Goal: Task Accomplishment & Management: Manage account settings

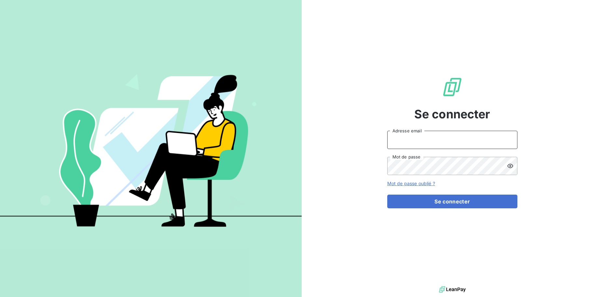
click at [416, 140] on input "Adresse email" at bounding box center [452, 140] width 130 height 18
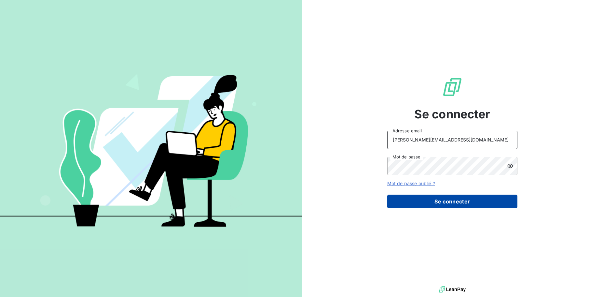
type input "[PERSON_NAME][EMAIL_ADDRESS][DOMAIN_NAME]"
click at [444, 199] on button "Se connecter" at bounding box center [452, 201] width 130 height 14
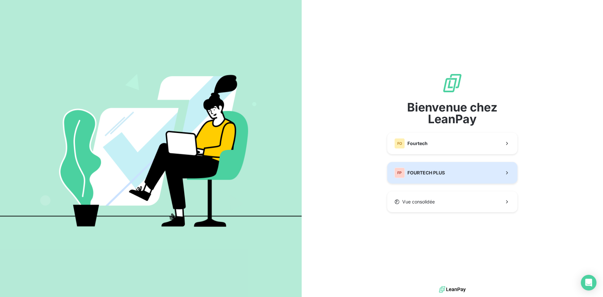
click at [430, 169] on span "FOURTECH PLUS" at bounding box center [426, 172] width 37 height 7
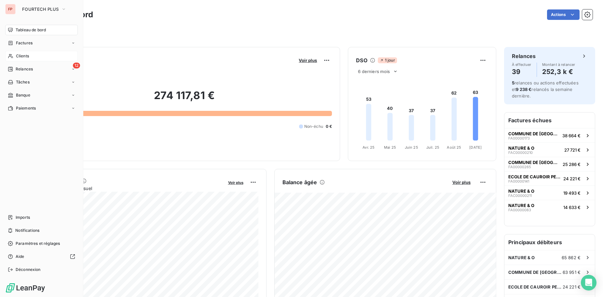
click at [18, 56] on span "Clients" at bounding box center [22, 56] width 13 height 6
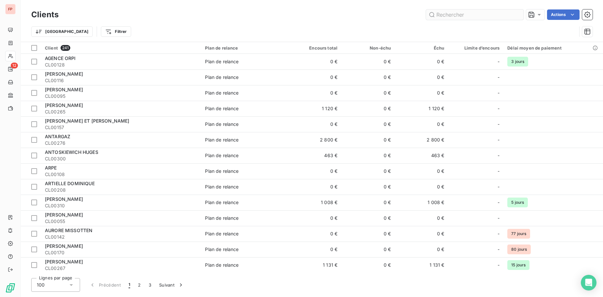
click at [443, 13] on input "text" at bounding box center [475, 14] width 98 height 10
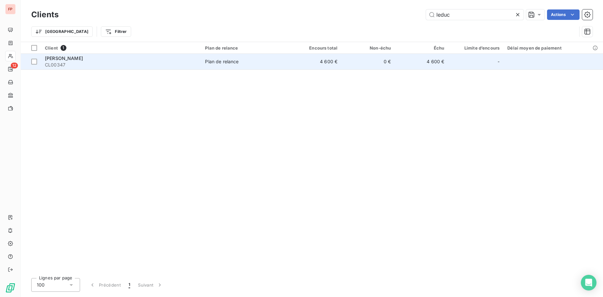
type input "leduc"
click at [189, 68] on td "LEDUC FRANCK CL00347" at bounding box center [121, 62] width 160 height 16
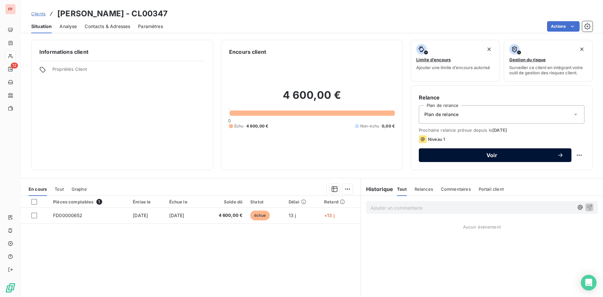
click at [493, 155] on span "Voir" at bounding box center [492, 154] width 131 height 5
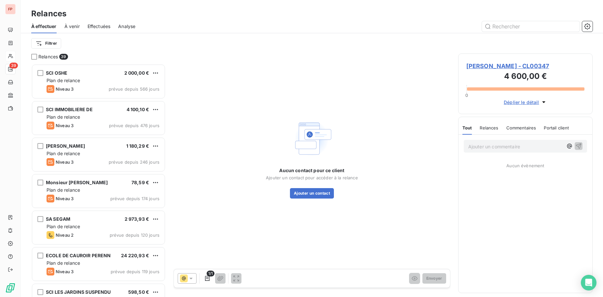
scroll to position [233, 135]
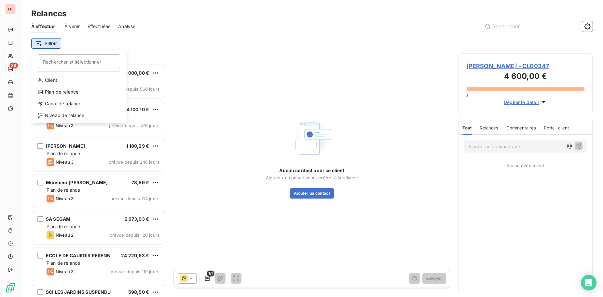
click at [56, 45] on html "FP 39 Relances À effectuer À venir Effectuées Analyse Filtrer Rechercher et sél…" at bounding box center [301, 148] width 603 height 297
click at [64, 113] on div "Niveau de relance" at bounding box center [79, 115] width 90 height 10
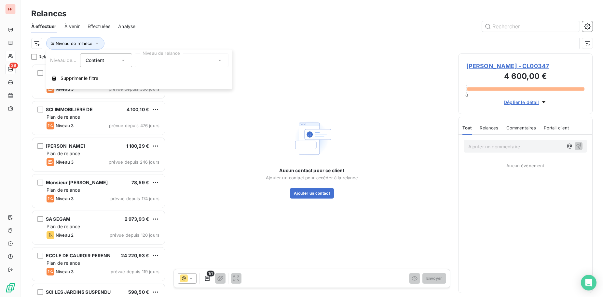
click at [165, 60] on div at bounding box center [182, 60] width 94 height 14
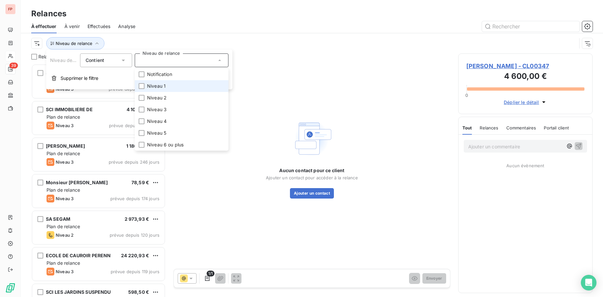
drag, startPoint x: 144, startPoint y: 85, endPoint x: 147, endPoint y: 85, distance: 3.6
click at [144, 85] on div at bounding box center [142, 86] width 6 height 6
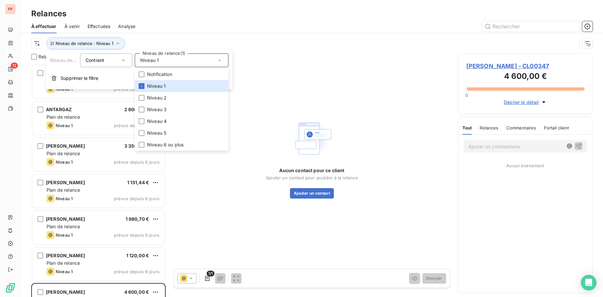
click at [190, 38] on div "Niveau de relance : Niveau 1" at bounding box center [304, 43] width 546 height 12
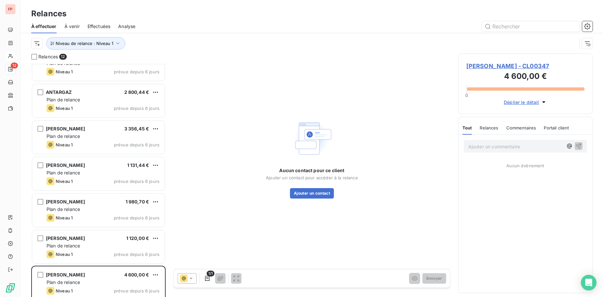
scroll to position [34, 0]
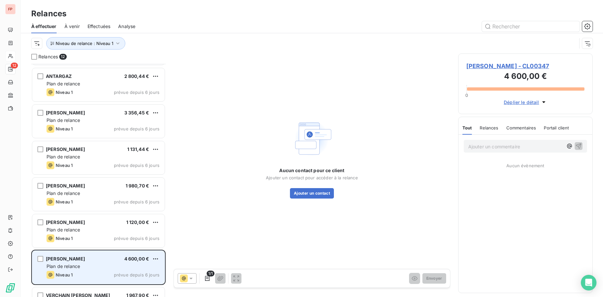
click at [102, 266] on div "Plan de relance" at bounding box center [103, 266] width 113 height 7
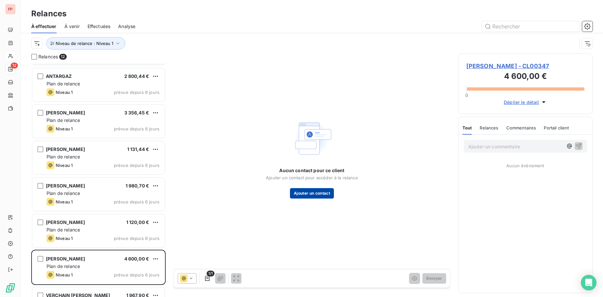
click at [318, 194] on button "Ajouter un contact" at bounding box center [312, 193] width 44 height 10
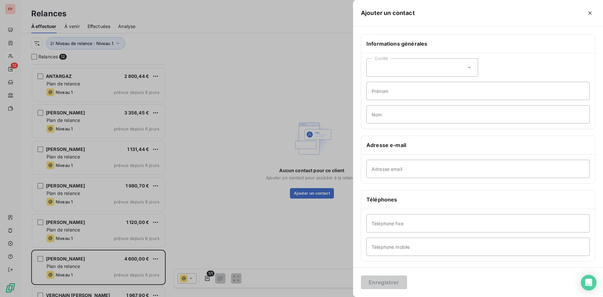
click at [421, 70] on div "Civilité" at bounding box center [423, 67] width 112 height 18
click at [416, 94] on li "Monsieur" at bounding box center [423, 96] width 112 height 12
click at [416, 94] on input "Prénom" at bounding box center [478, 91] width 223 height 18
type input "franck"
type input "LEDUC"
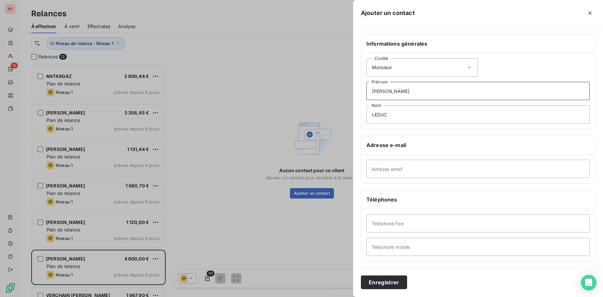
click at [367, 91] on input "franck" at bounding box center [478, 91] width 223 height 18
type input "FRANCK"
click at [399, 161] on input "Adresse email" at bounding box center [478, 169] width 223 height 18
paste input "franckleduc59161@gmail.com"
type input "franckleduc59161@gmail.com"
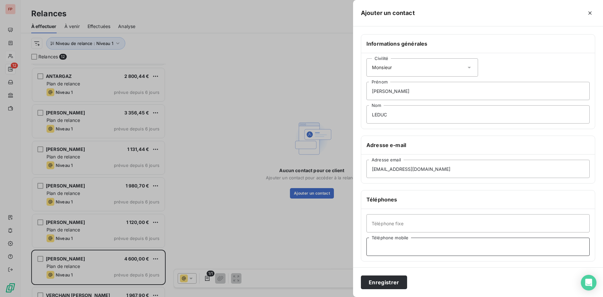
click at [388, 250] on input "Téléphone mobile" at bounding box center [478, 246] width 223 height 18
paste input "06 72 74 99 62"
type input "06 72 74 99 62"
click at [394, 280] on button "Enregistrer" at bounding box center [384, 282] width 46 height 14
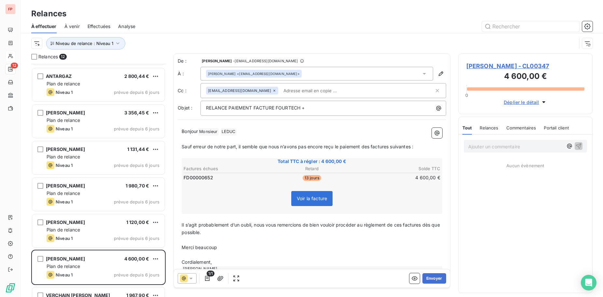
click at [281, 89] on input "text" at bounding box center [318, 91] width 75 height 10
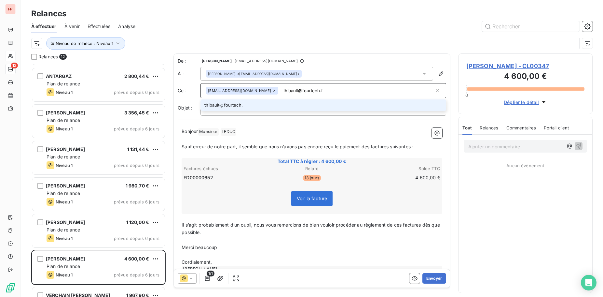
type input "[EMAIL_ADDRESS][DOMAIN_NAME]"
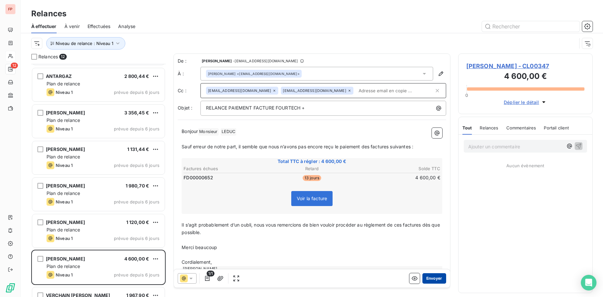
click at [437, 277] on button "Envoyer" at bounding box center [435, 278] width 24 height 10
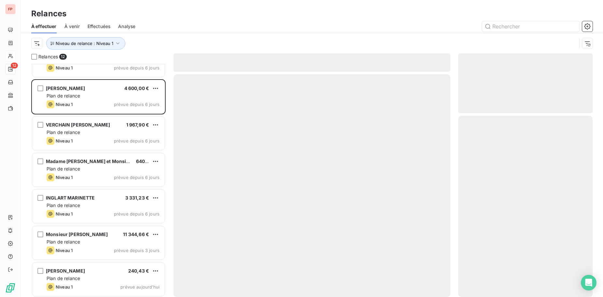
scroll to position [205, 0]
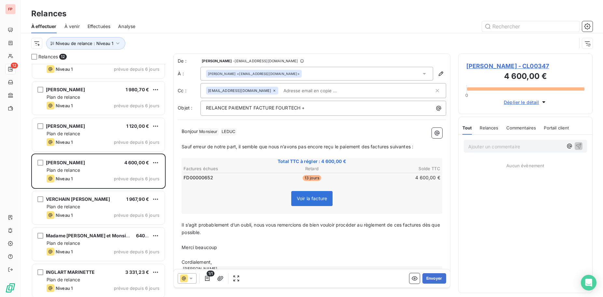
scroll to position [133, 0]
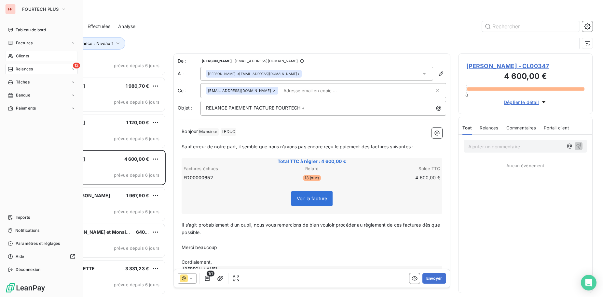
click at [23, 57] on span "Clients" at bounding box center [22, 56] width 13 height 6
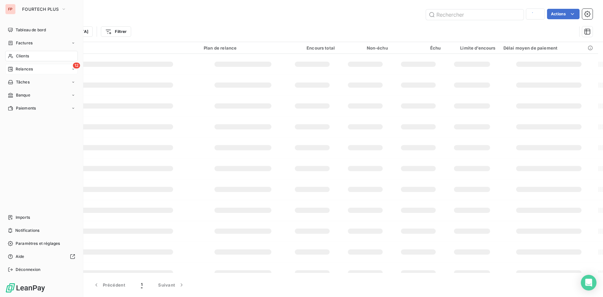
type input "leduc"
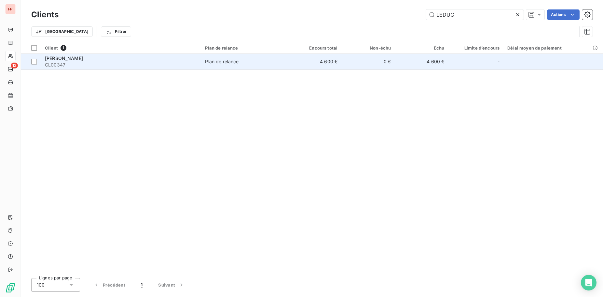
type input "LEDUC"
click at [234, 67] on td "Plan de relance" at bounding box center [244, 62] width 87 height 16
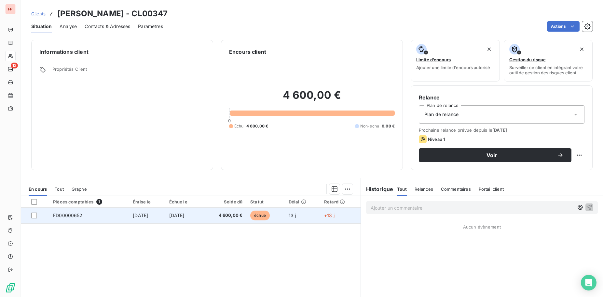
click at [214, 211] on td "4 600,00 €" at bounding box center [224, 215] width 45 height 16
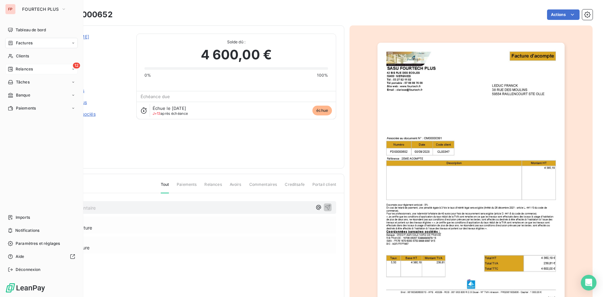
click at [23, 68] on span "Relances" at bounding box center [24, 69] width 17 height 6
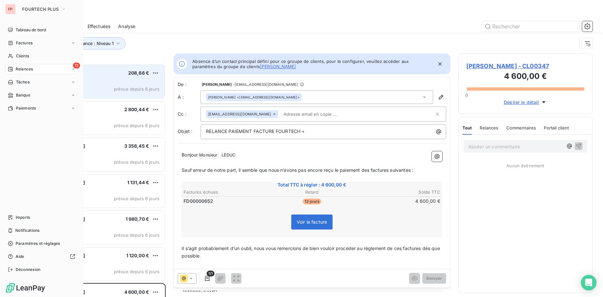
scroll to position [233, 135]
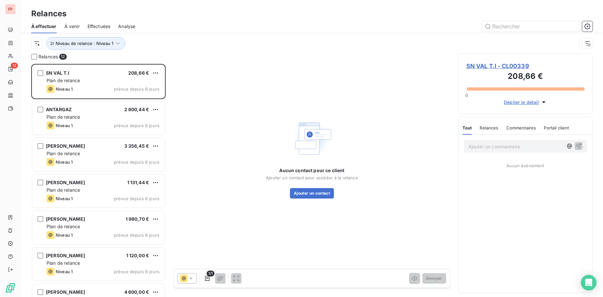
click at [96, 25] on span "Effectuées" at bounding box center [99, 26] width 23 height 7
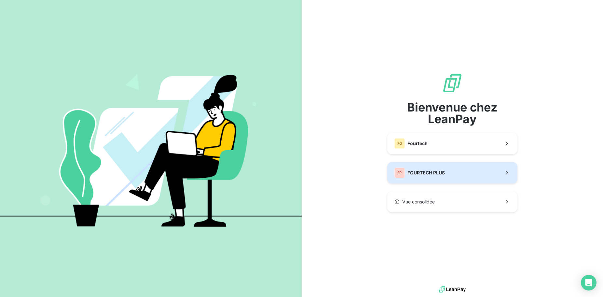
click at [430, 171] on span "FOURTECH PLUS" at bounding box center [426, 172] width 37 height 7
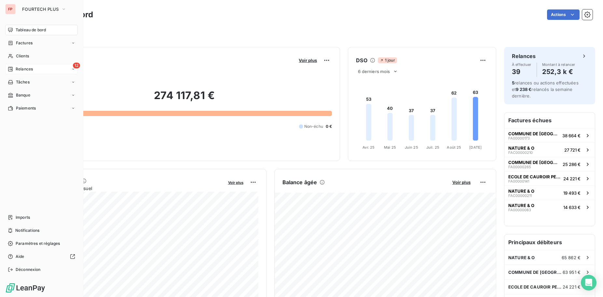
click at [25, 70] on span "Relances" at bounding box center [24, 69] width 17 height 6
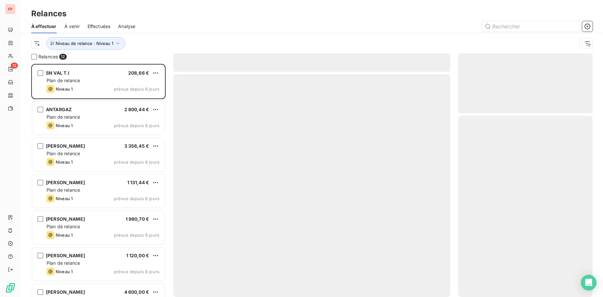
scroll to position [233, 135]
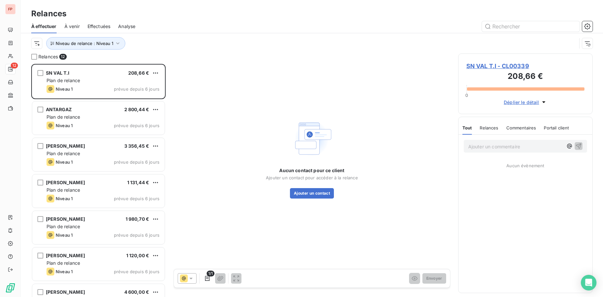
click at [97, 26] on span "Effectuées" at bounding box center [99, 26] width 23 height 7
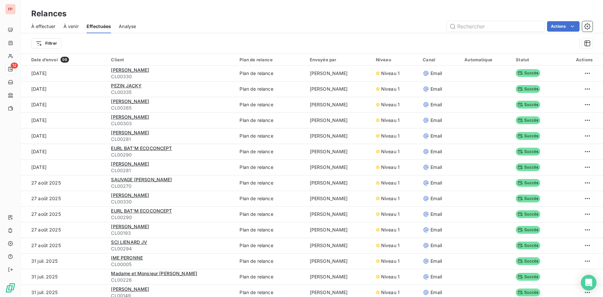
click at [42, 24] on span "À effectuer" at bounding box center [43, 26] width 24 height 7
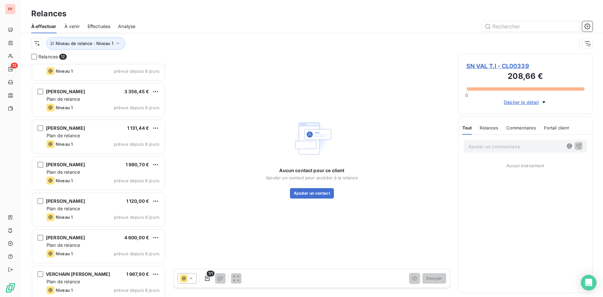
scroll to position [67, 0]
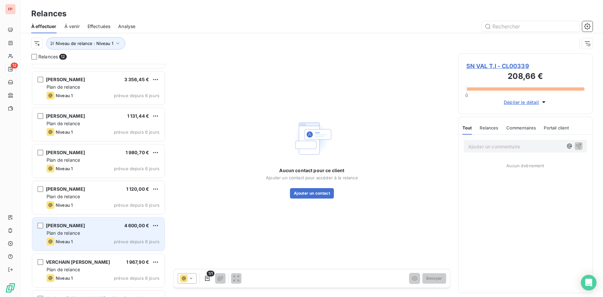
click at [77, 235] on span "Plan de relance" at bounding box center [64, 233] width 34 height 6
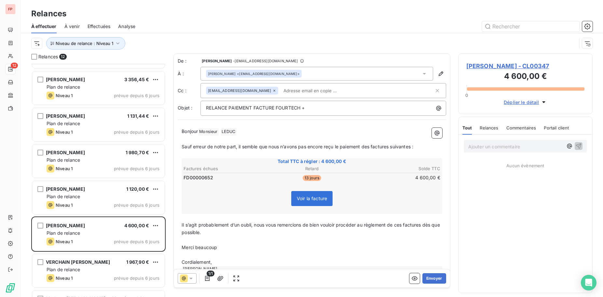
click at [281, 92] on input "text" at bounding box center [318, 91] width 75 height 10
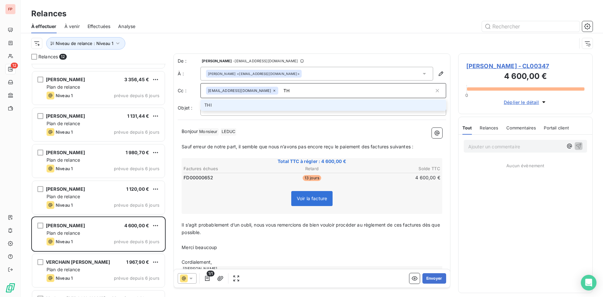
type input "T"
type input "[EMAIL_ADDRESS][DOMAIN_NAME]"
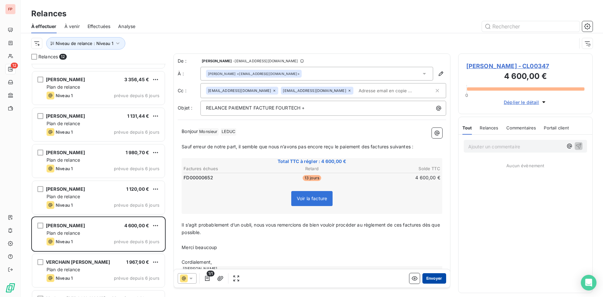
click at [435, 279] on button "Envoyer" at bounding box center [435, 278] width 24 height 10
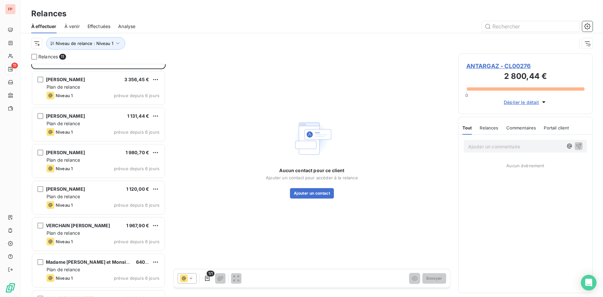
click at [103, 25] on span "Effectuées" at bounding box center [99, 26] width 23 height 7
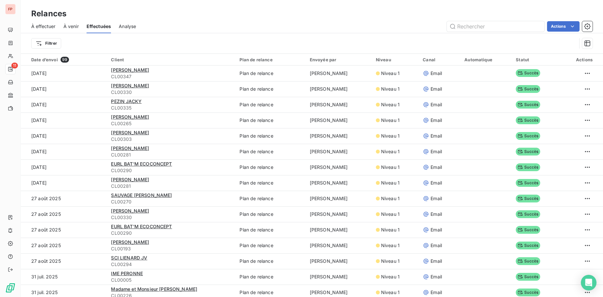
click at [41, 26] on span "À effectuer" at bounding box center [43, 26] width 24 height 7
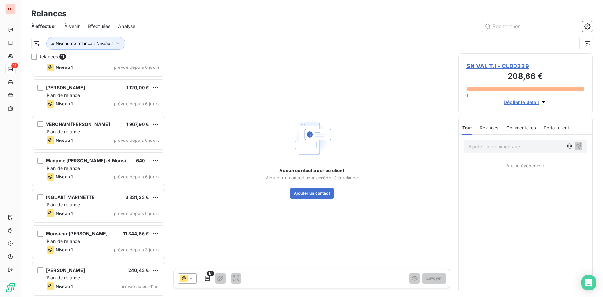
scroll to position [169, 0]
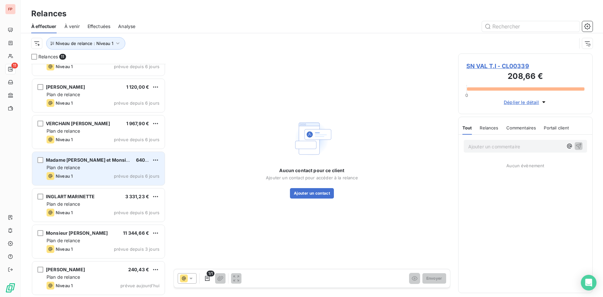
click at [84, 177] on div "Niveau 1 prévue depuis 6 jours" at bounding box center [103, 176] width 113 height 8
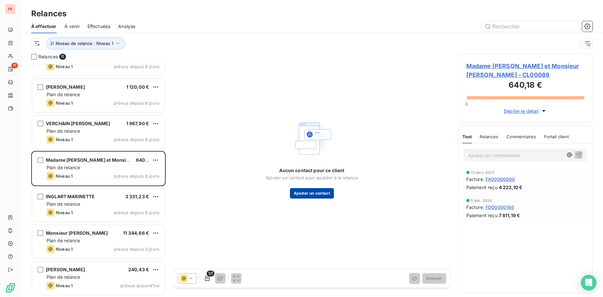
click at [313, 192] on button "Ajouter un contact" at bounding box center [312, 193] width 44 height 10
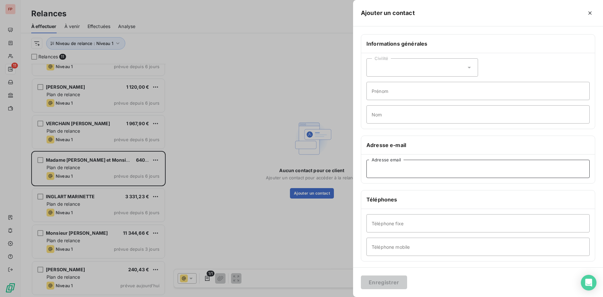
drag, startPoint x: 409, startPoint y: 173, endPoint x: 415, endPoint y: 173, distance: 6.2
click at [409, 173] on input "Adresse email" at bounding box center [478, 169] width 223 height 18
paste input "[EMAIL_ADDRESS][DOMAIN_NAME]"
type input "[EMAIL_ADDRESS][DOMAIN_NAME]"
click at [411, 64] on div "Civilité" at bounding box center [423, 67] width 112 height 18
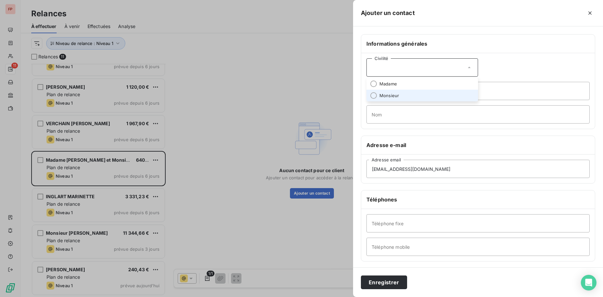
click at [399, 94] on li "Monsieur" at bounding box center [423, 96] width 112 height 12
click at [385, 90] on input "Prénom" at bounding box center [478, 91] width 223 height 18
type input "c"
type input "LUCAS"
type input "CHEVALIER"
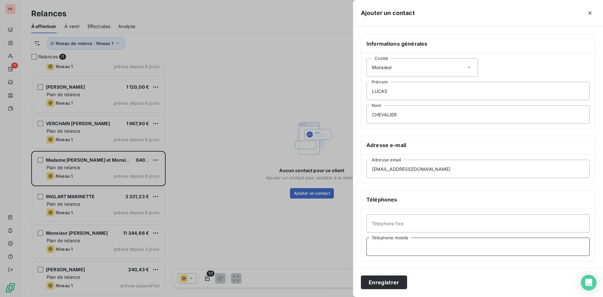
paste input "06 58 03 65 60"
type input "06 58 03 65 60"
click at [394, 282] on button "Enregistrer" at bounding box center [384, 282] width 46 height 14
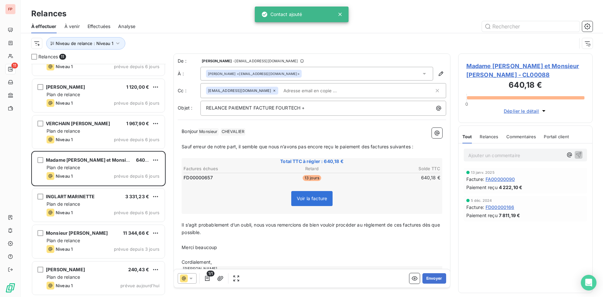
click at [288, 91] on input "text" at bounding box center [318, 91] width 75 height 10
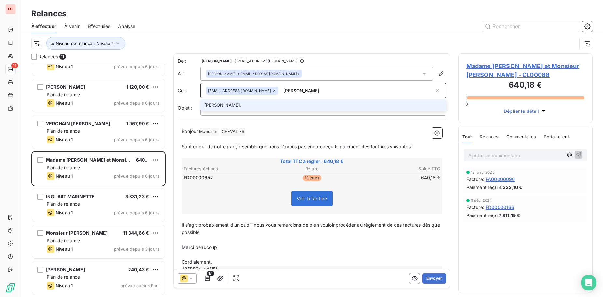
type input "[PERSON_NAME][EMAIL_ADDRESS][DOMAIN_NAME]"
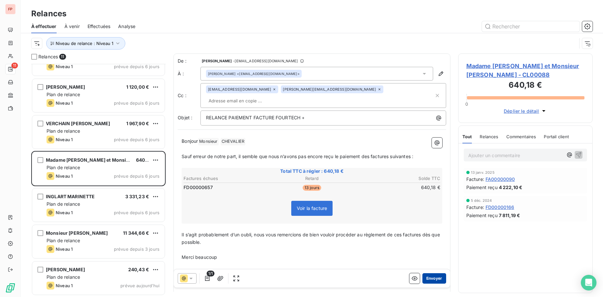
click at [433, 277] on button "Envoyer" at bounding box center [435, 278] width 24 height 10
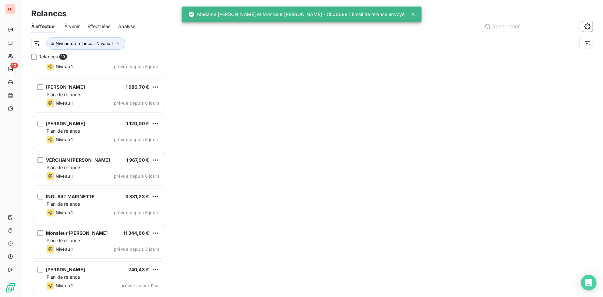
scroll to position [132, 0]
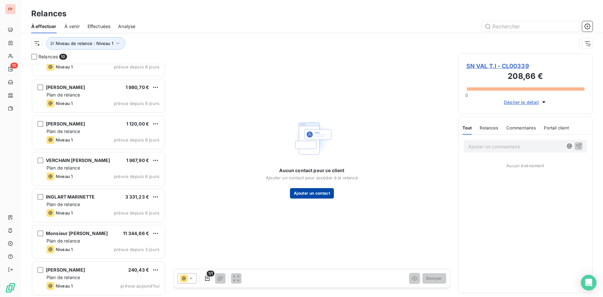
click at [319, 192] on button "Ajouter un contact" at bounding box center [312, 193] width 44 height 10
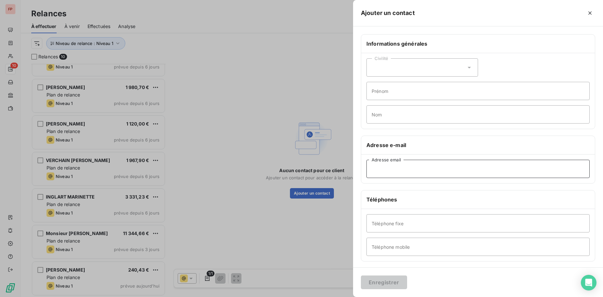
click at [392, 168] on input "Adresse email" at bounding box center [478, 169] width 223 height 18
paste input "[PERSON_NAME][EMAIL_ADDRESS][DOMAIN_NAME]"
type input "[PERSON_NAME][EMAIL_ADDRESS][DOMAIN_NAME]"
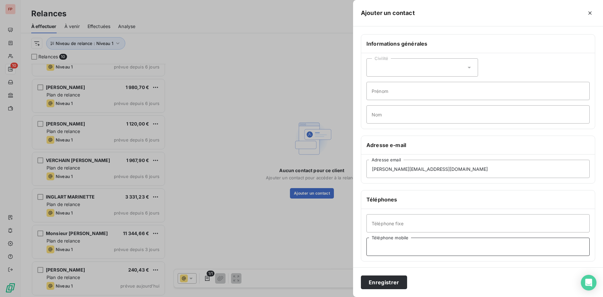
click at [392, 241] on input "Téléphone mobile" at bounding box center [478, 246] width 223 height 18
paste input "06 11 86 80 85"
type input "06 11 86 80 85"
click at [443, 72] on div "Civilité" at bounding box center [423, 67] width 112 height 18
click at [414, 82] on li "Madame" at bounding box center [423, 84] width 112 height 12
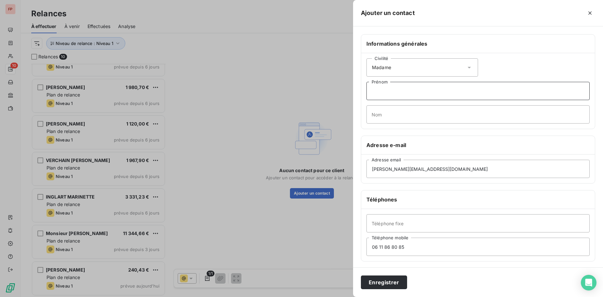
click at [402, 93] on input "Prénom" at bounding box center [478, 91] width 223 height 18
type input "[PERSON_NAME]"
type input "BEDU"
click at [388, 281] on button "Enregistrer" at bounding box center [384, 282] width 46 height 14
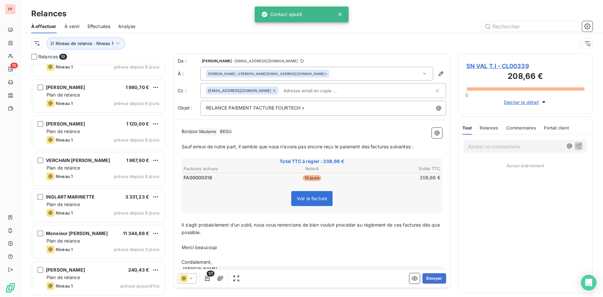
click at [281, 91] on input "text" at bounding box center [318, 91] width 75 height 10
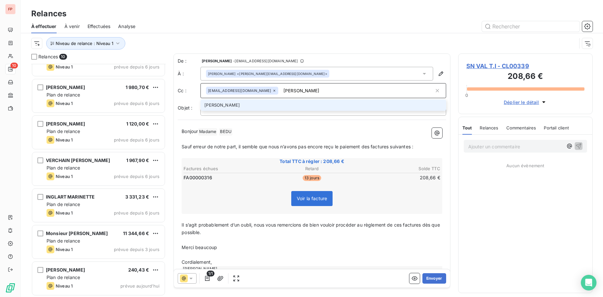
type input "[PERSON_NAME][EMAIL_ADDRESS][DOMAIN_NAME]"
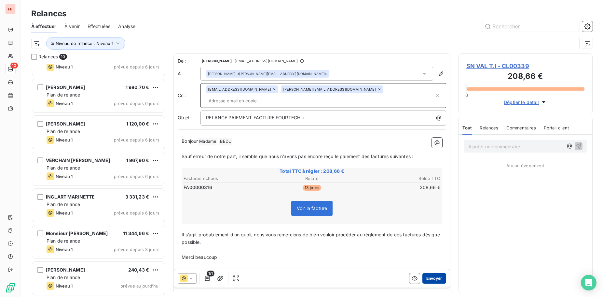
click at [438, 278] on button "Envoyer" at bounding box center [435, 278] width 24 height 10
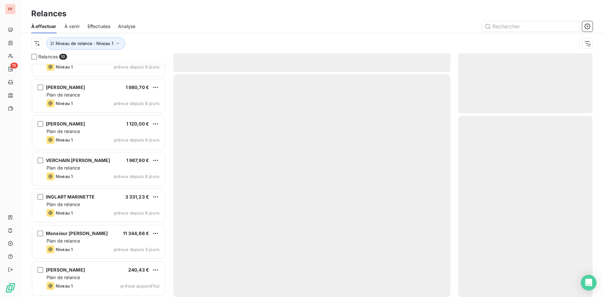
scroll to position [95, 0]
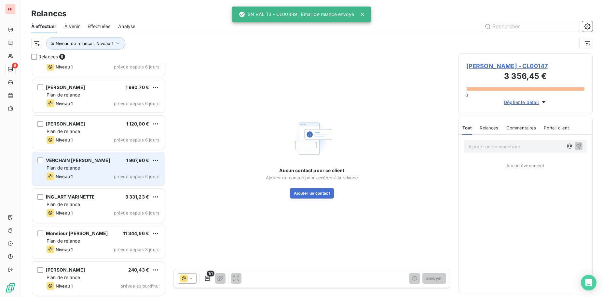
click at [88, 158] on span "VERCHAIN [PERSON_NAME]" at bounding box center [78, 160] width 64 height 6
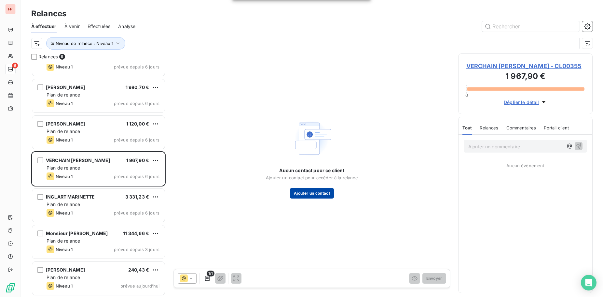
click at [317, 191] on button "Ajouter un contact" at bounding box center [312, 193] width 44 height 10
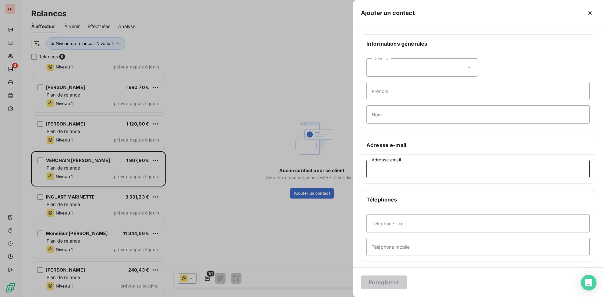
click at [408, 170] on input "Adresse email" at bounding box center [478, 169] width 223 height 18
paste input "[EMAIL_ADDRESS][DOMAIN_NAME]"
type input "[EMAIL_ADDRESS][DOMAIN_NAME]"
click at [436, 68] on div "Civilité" at bounding box center [423, 67] width 112 height 18
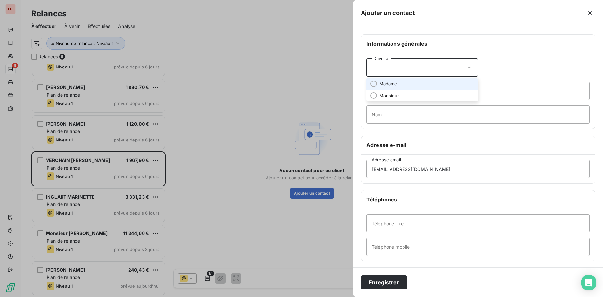
click at [407, 83] on li "Madame" at bounding box center [423, 84] width 112 height 12
click at [407, 89] on input "Prénom" at bounding box center [478, 91] width 223 height 18
type input "a"
drag, startPoint x: 353, startPoint y: 88, endPoint x: 335, endPoint y: 86, distance: 18.7
click at [367, 88] on input "agathe" at bounding box center [478, 91] width 223 height 18
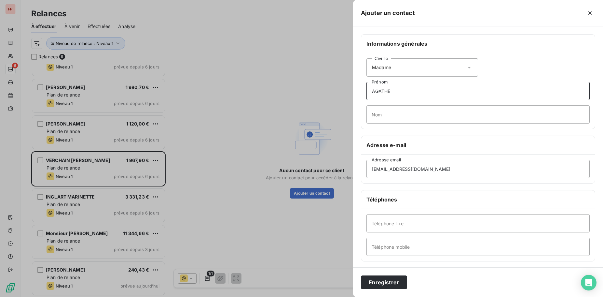
type input "AGATHE"
type input "VERCHAIN"
click at [392, 247] on input "Téléphone mobile" at bounding box center [478, 246] width 223 height 18
paste input "06 46 74 34 43"
type input "06 46 74 34 43"
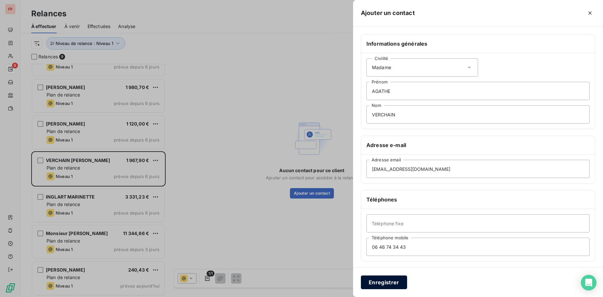
click at [396, 279] on button "Enregistrer" at bounding box center [384, 282] width 46 height 14
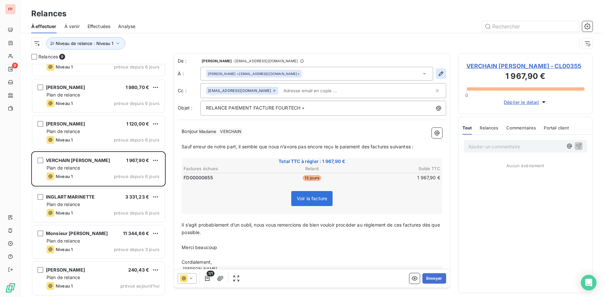
click at [441, 74] on icon "button" at bounding box center [441, 73] width 5 height 5
type input "AGATHE"
type input "VERCHAIN"
type input "[EMAIL_ADDRESS][DOMAIN_NAME]"
type input "06 46 74 34 43"
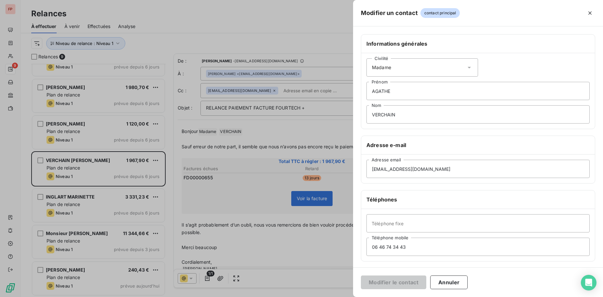
click at [429, 68] on div "Civilité Madame" at bounding box center [423, 67] width 112 height 18
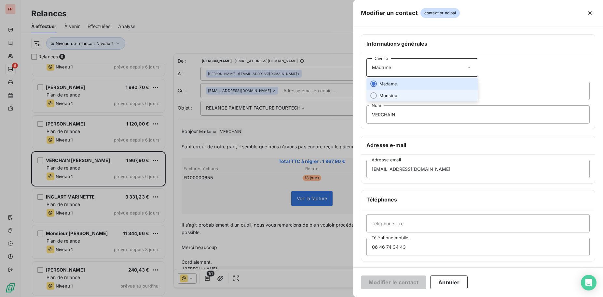
click at [394, 96] on span "Monsieur" at bounding box center [390, 95] width 20 height 6
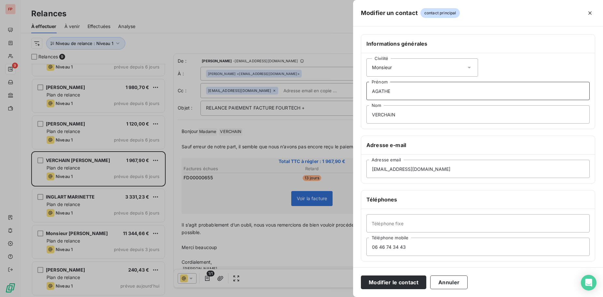
drag, startPoint x: 402, startPoint y: 91, endPoint x: 318, endPoint y: 86, distance: 83.5
click at [318, 296] on div "Modifier un contact contact principal Informations générales Civilité Monsieur …" at bounding box center [301, 297] width 603 height 0
type input "A"
type input "[PERSON_NAME]"
drag, startPoint x: 453, startPoint y: 168, endPoint x: 318, endPoint y: 165, distance: 134.8
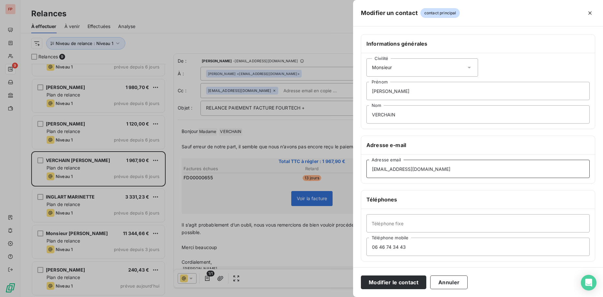
click at [367, 165] on input "[EMAIL_ADDRESS][DOMAIN_NAME]" at bounding box center [478, 169] width 223 height 18
click at [381, 171] on input "Adresse email" at bounding box center [478, 169] width 223 height 18
paste input "[EMAIL_ADDRESS][DOMAIN_NAME]"
type input "[EMAIL_ADDRESS][DOMAIN_NAME]"
drag, startPoint x: 415, startPoint y: 247, endPoint x: 336, endPoint y: 246, distance: 79.1
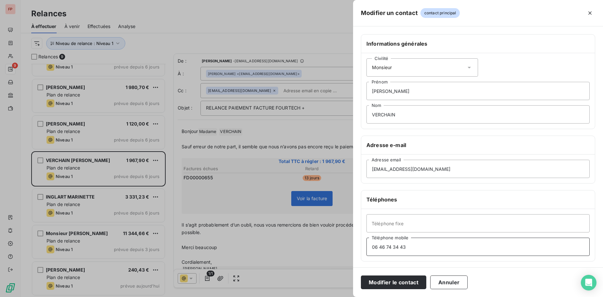
click at [367, 246] on input "06 46 74 34 43" at bounding box center [478, 246] width 223 height 18
click at [390, 249] on input "Téléphone mobile" at bounding box center [478, 246] width 223 height 18
paste input "07 83 14 27 04"
type input "07 83 14 27 04"
click at [408, 284] on button "Modifier le contact" at bounding box center [393, 282] width 65 height 14
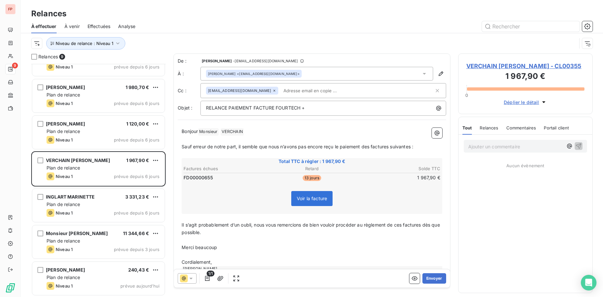
click at [281, 94] on input "text" at bounding box center [318, 91] width 75 height 10
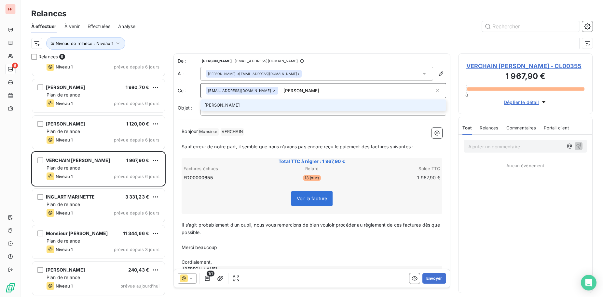
type input "[PERSON_NAME][EMAIL_ADDRESS][DOMAIN_NAME]"
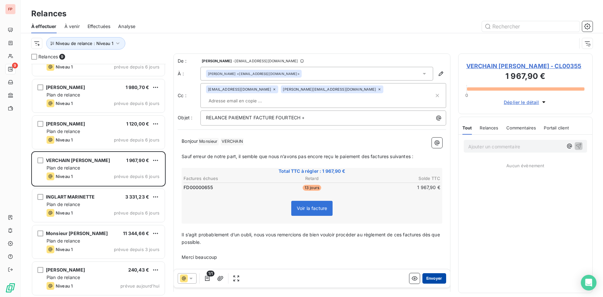
click at [438, 278] on button "Envoyer" at bounding box center [435, 278] width 24 height 10
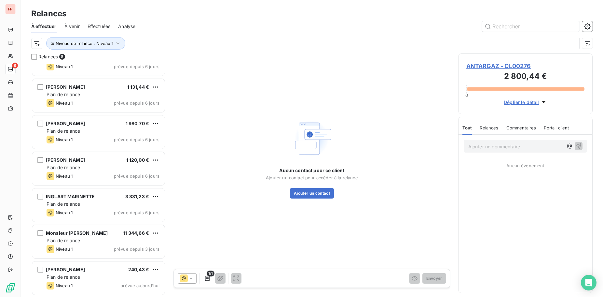
scroll to position [59, 0]
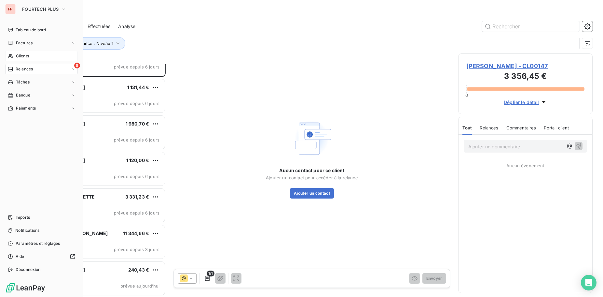
click at [25, 56] on span "Clients" at bounding box center [22, 56] width 13 height 6
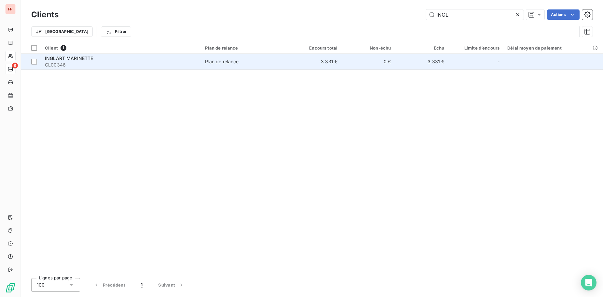
type input "INGL"
click at [182, 66] on span "CL00346" at bounding box center [121, 65] width 152 height 7
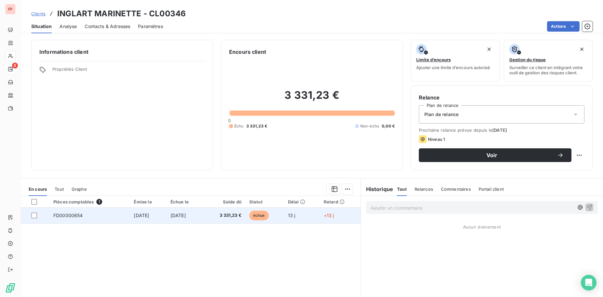
click at [204, 215] on td "[DATE]" at bounding box center [185, 215] width 37 height 16
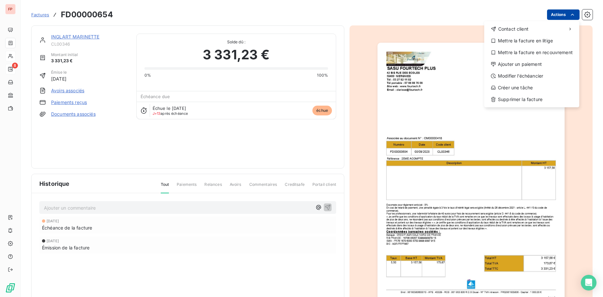
click at [563, 13] on html "FP 8 Factures FD00000654 Actions Contact client Mettre la facture en litige Met…" at bounding box center [301, 148] width 603 height 297
click at [522, 65] on div "Ajouter un paiement" at bounding box center [532, 64] width 90 height 10
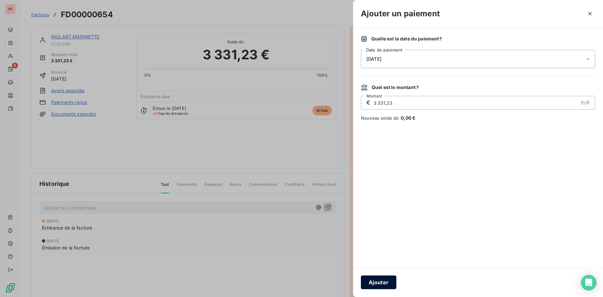
click at [381, 282] on button "Ajouter" at bounding box center [378, 282] width 35 height 14
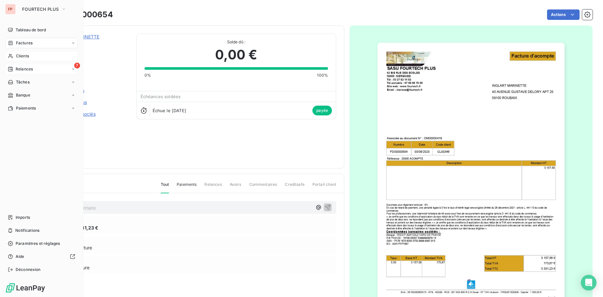
click at [24, 69] on span "Relances" at bounding box center [24, 69] width 17 height 6
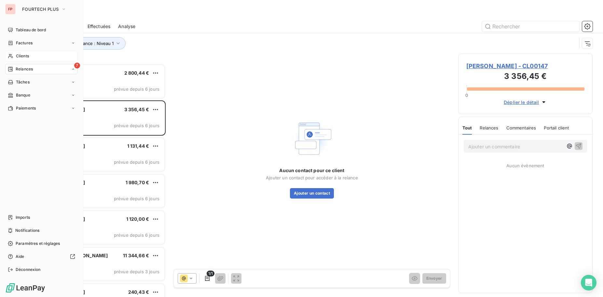
scroll to position [233, 135]
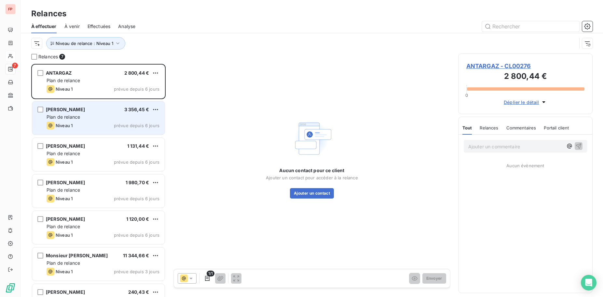
click at [103, 119] on div "Plan de relance" at bounding box center [103, 117] width 113 height 7
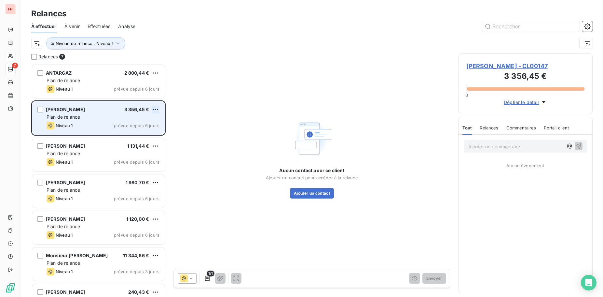
click at [156, 106] on html "FP 7 Relances À effectuer À venir Effectuées Analyse Niveau de relance : Niveau…" at bounding box center [301, 148] width 603 height 297
click at [147, 122] on div "Replanifier cette action" at bounding box center [127, 122] width 58 height 10
select select "8"
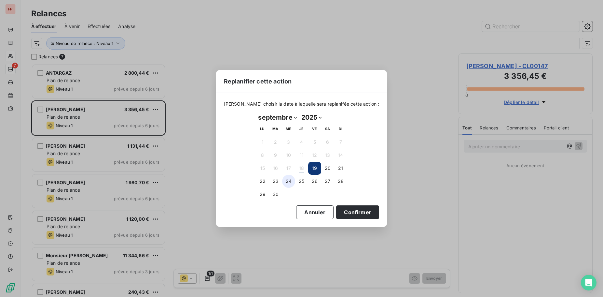
click at [290, 182] on button "24" at bounding box center [288, 181] width 13 height 13
click at [357, 211] on button "Confirmer" at bounding box center [357, 212] width 43 height 14
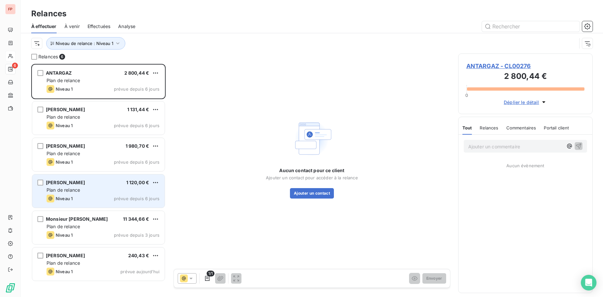
click at [88, 188] on div "Plan de relance" at bounding box center [103, 190] width 113 height 7
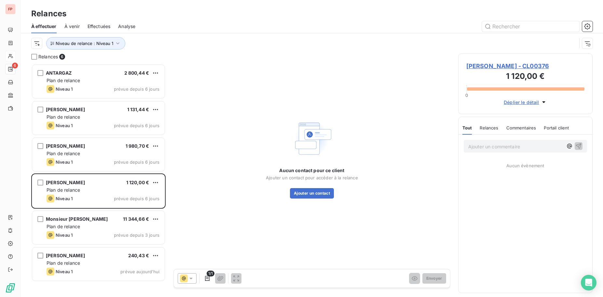
click at [98, 27] on span "Effectuées" at bounding box center [99, 26] width 23 height 7
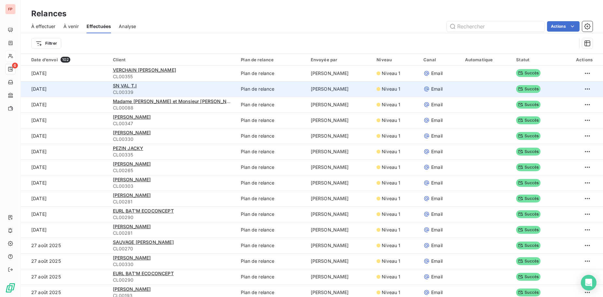
click at [166, 87] on div "SN VAL T.I" at bounding box center [173, 85] width 120 height 7
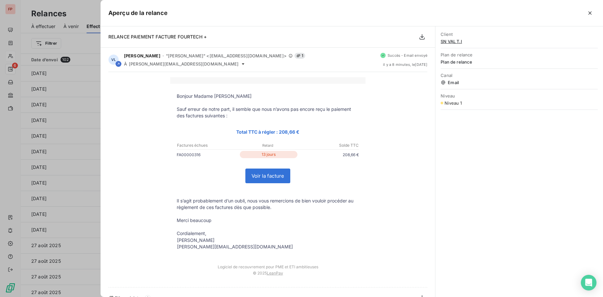
click at [453, 41] on span "SN VAL T.I" at bounding box center [519, 41] width 157 height 5
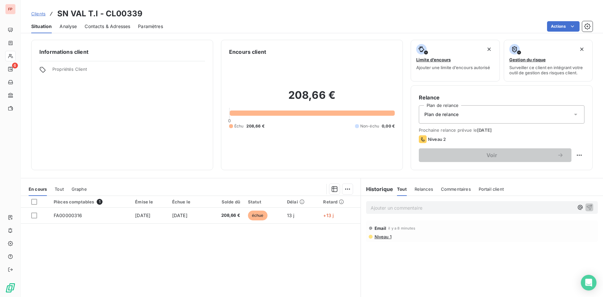
click at [107, 28] on span "Contacts & Adresses" at bounding box center [108, 26] width 46 height 7
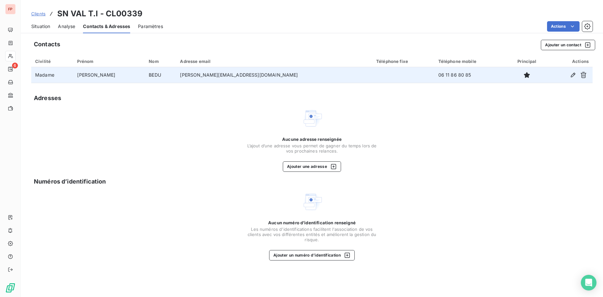
click at [238, 74] on td "[PERSON_NAME][EMAIL_ADDRESS][DOMAIN_NAME]" at bounding box center [274, 75] width 196 height 16
drag, startPoint x: 237, startPoint y: 75, endPoint x: 191, endPoint y: 75, distance: 45.9
click at [191, 75] on td "[PERSON_NAME][EMAIL_ADDRESS][DOMAIN_NAME]" at bounding box center [274, 75] width 196 height 16
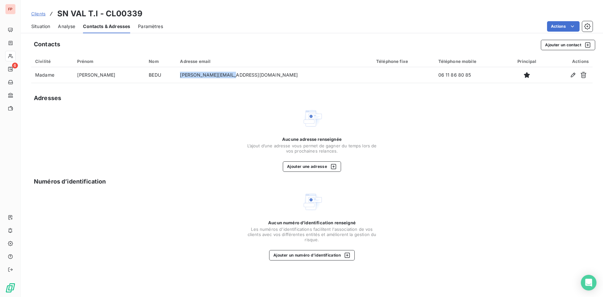
copy td "[PERSON_NAME][EMAIL_ADDRESS][DOMAIN_NAME]"
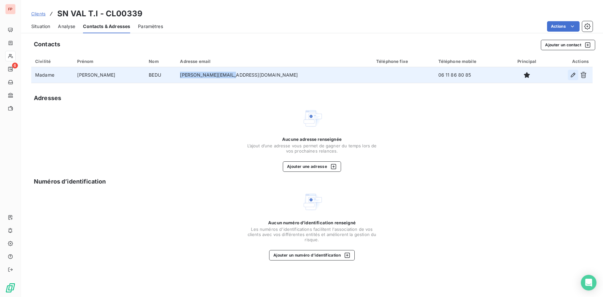
click at [571, 76] on icon "button" at bounding box center [573, 75] width 5 height 5
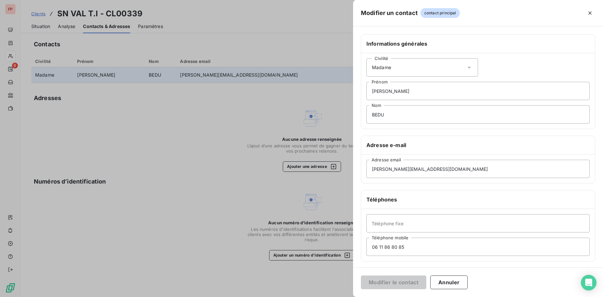
click at [433, 69] on div "Civilité Madame" at bounding box center [423, 67] width 112 height 18
click at [380, 85] on span "Madame" at bounding box center [389, 84] width 18 height 6
drag, startPoint x: 408, startPoint y: 66, endPoint x: 367, endPoint y: 67, distance: 40.4
click at [367, 67] on div "Civilité Madame" at bounding box center [423, 67] width 112 height 18
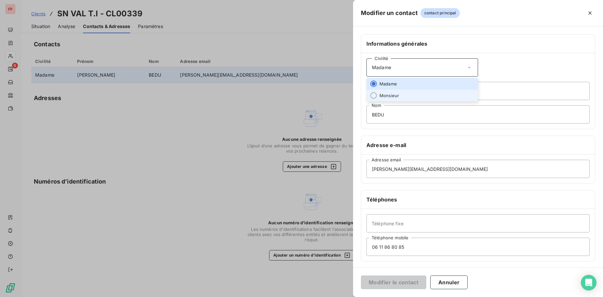
click at [402, 92] on li "Monsieur" at bounding box center [423, 96] width 112 height 12
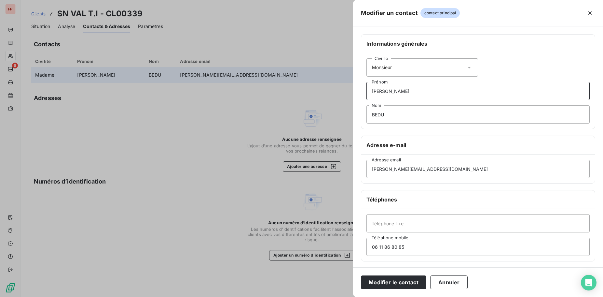
drag, startPoint x: 407, startPoint y: 91, endPoint x: 353, endPoint y: 92, distance: 54.4
click at [353, 296] on div "Modifier un contact contact principal Informations générales Civilité Monsieur …" at bounding box center [301, 297] width 603 height 0
type input "J"
drag, startPoint x: 397, startPoint y: 116, endPoint x: 344, endPoint y: 114, distance: 52.4
click at [367, 114] on input "BEDU" at bounding box center [478, 114] width 223 height 18
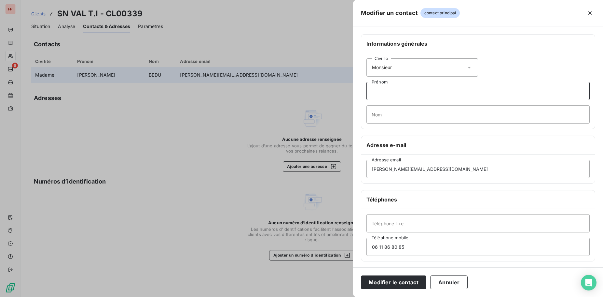
click at [380, 91] on input "Prénom" at bounding box center [478, 91] width 223 height 18
type input "f"
type input "farid"
type input "s"
type input "SAAD"
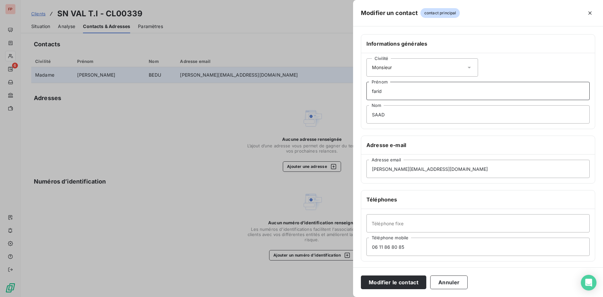
drag, startPoint x: 390, startPoint y: 91, endPoint x: 352, endPoint y: 89, distance: 37.6
click at [367, 89] on input "farid" at bounding box center [478, 91] width 223 height 18
type input "FARID"
drag, startPoint x: 431, startPoint y: 170, endPoint x: 334, endPoint y: 166, distance: 97.1
click at [367, 166] on input "[PERSON_NAME][EMAIL_ADDRESS][DOMAIN_NAME]" at bounding box center [478, 169] width 223 height 18
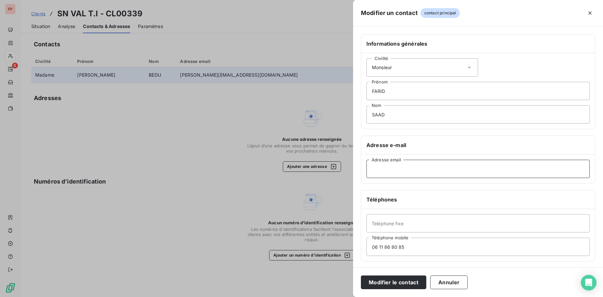
paste input "[EMAIL_ADDRESS][DOMAIN_NAME]"
type input "[EMAIL_ADDRESS][DOMAIN_NAME]"
drag, startPoint x: 418, startPoint y: 247, endPoint x: 367, endPoint y: 245, distance: 51.5
click at [367, 245] on input "06 11 86 80 85" at bounding box center [478, 246] width 223 height 18
paste input "06 75 27 63 26"
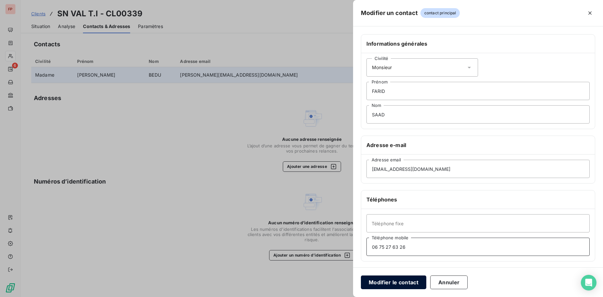
type input "06 75 27 63 26"
click at [402, 280] on button "Modifier le contact" at bounding box center [393, 282] width 65 height 14
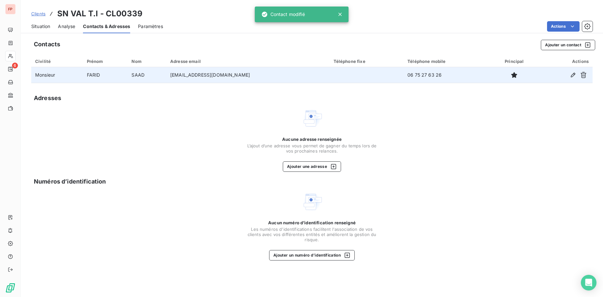
click at [39, 25] on span "Situation" at bounding box center [40, 26] width 19 height 7
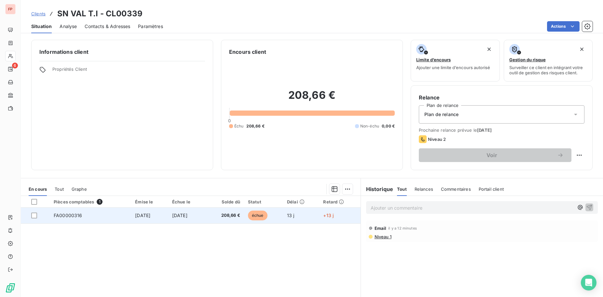
click at [224, 214] on span "208,66 €" at bounding box center [225, 215] width 31 height 7
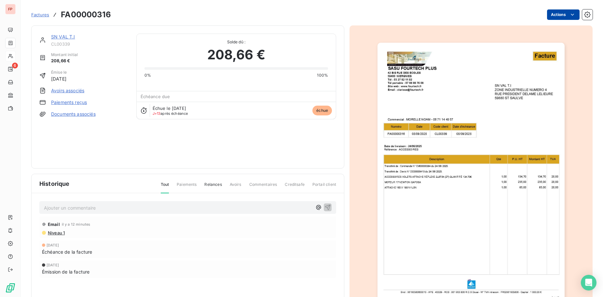
click at [570, 14] on html "FP 6 Factures FA00000316 Actions SN VAL T.I CL00339 Montant initial 208,66 € Ém…" at bounding box center [301, 148] width 603 height 297
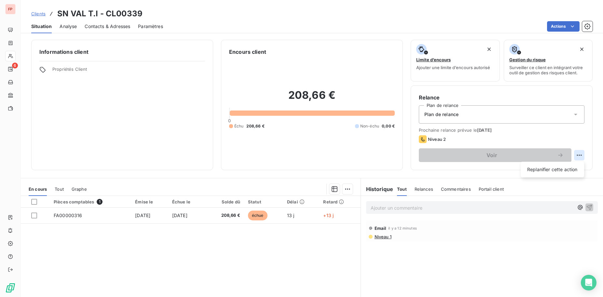
click at [580, 154] on html "FP 6 Clients SN VAL T.I - CL00339 Situation Analyse Contacts & Adresses Paramèt…" at bounding box center [301, 148] width 603 height 297
click at [559, 169] on div "Replanifier cette action" at bounding box center [553, 169] width 58 height 10
select select "8"
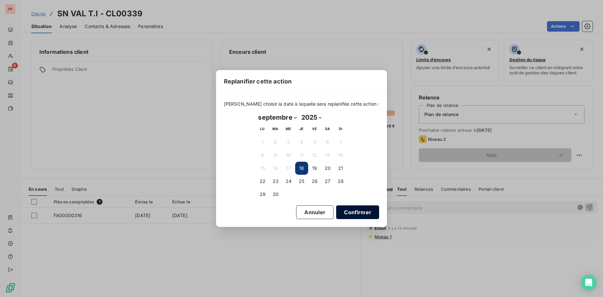
click at [352, 212] on button "Confirmer" at bounding box center [357, 212] width 43 height 14
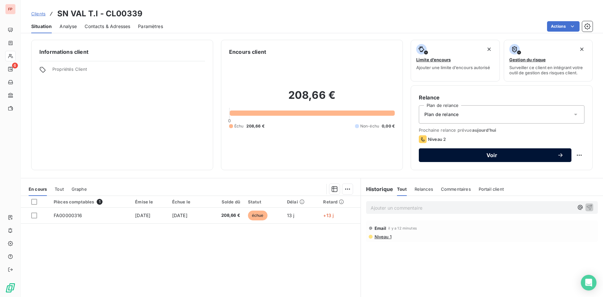
click at [560, 153] on icon "button" at bounding box center [560, 155] width 7 height 7
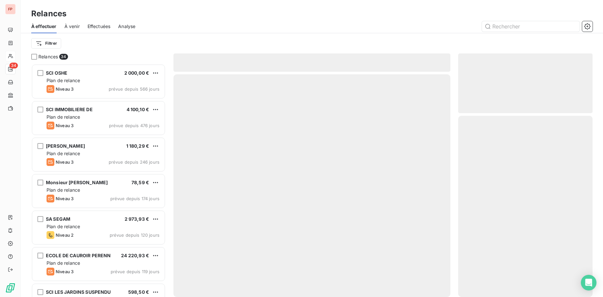
scroll to position [233, 135]
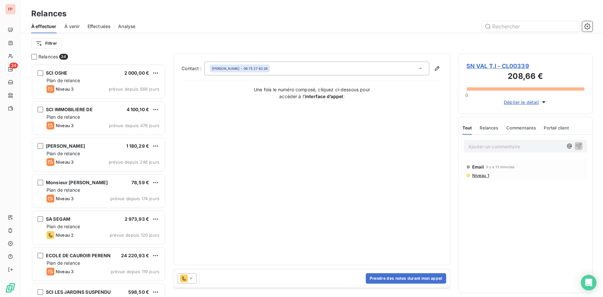
click at [191, 278] on icon at bounding box center [190, 278] width 3 height 2
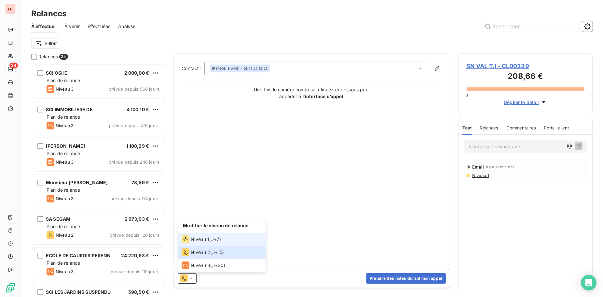
click at [199, 234] on li "Niveau 1 ( J+7 )" at bounding box center [222, 238] width 88 height 13
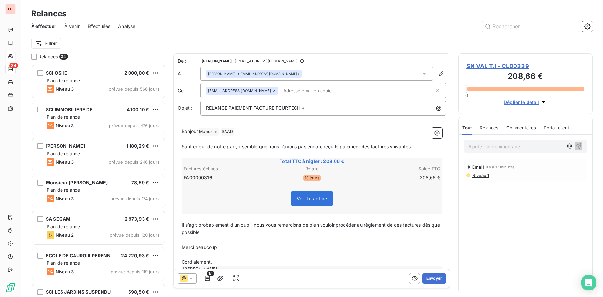
click at [281, 93] on input "text" at bounding box center [318, 91] width 75 height 10
click at [438, 277] on button "Envoyer" at bounding box center [435, 278] width 24 height 10
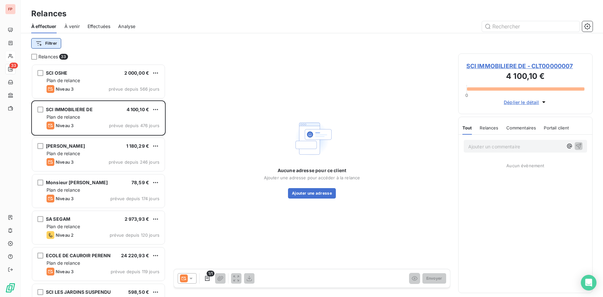
click at [49, 40] on html "FP 33 Relances À effectuer À venir Effectuées Analyse Filtrer Relances 33 SCI O…" at bounding box center [301, 148] width 603 height 297
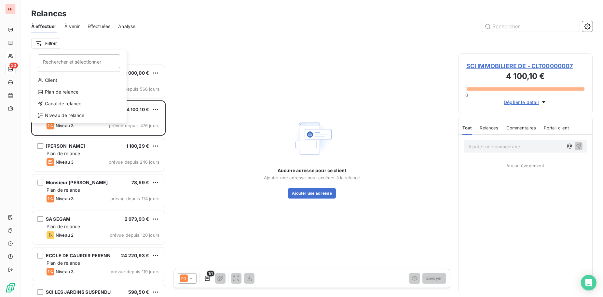
scroll to position [233, 135]
click at [68, 114] on div "Niveau de relance" at bounding box center [79, 115] width 90 height 10
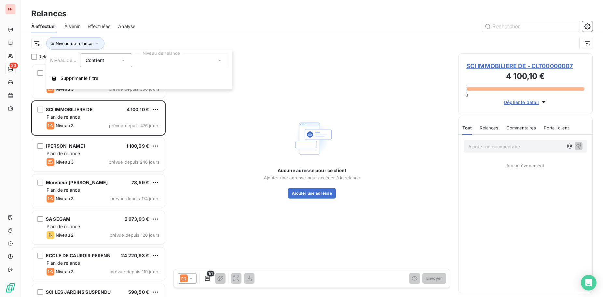
click at [213, 61] on div at bounding box center [182, 60] width 94 height 14
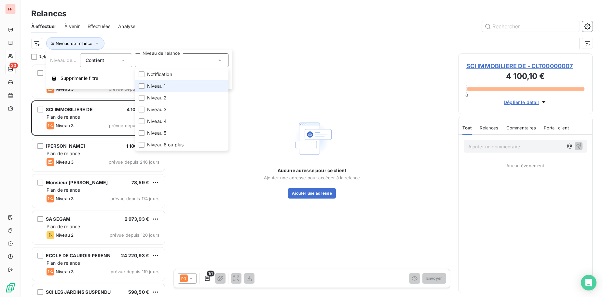
click at [157, 87] on span "Niveau 1" at bounding box center [156, 86] width 19 height 7
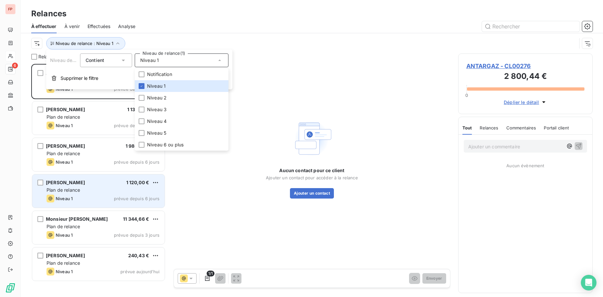
click at [95, 189] on div "Plan de relance" at bounding box center [103, 190] width 113 height 7
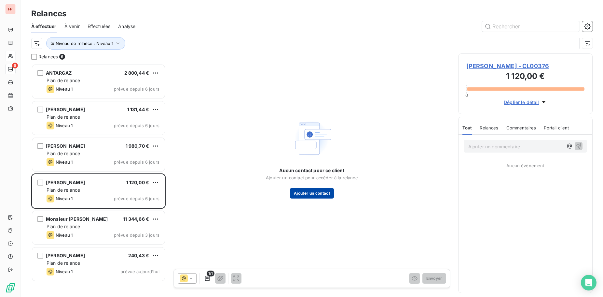
click at [318, 195] on button "Ajouter un contact" at bounding box center [312, 193] width 44 height 10
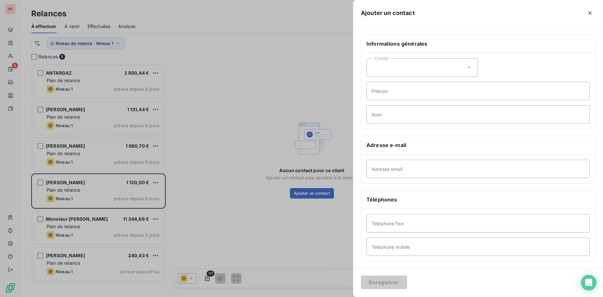
click at [399, 68] on div "Civilité" at bounding box center [423, 67] width 112 height 18
click at [395, 83] on span "Madame" at bounding box center [389, 84] width 18 height 6
radio input "true"
click at [397, 88] on input "Prénom" at bounding box center [478, 91] width 223 height 18
type input "[PERSON_NAME]"
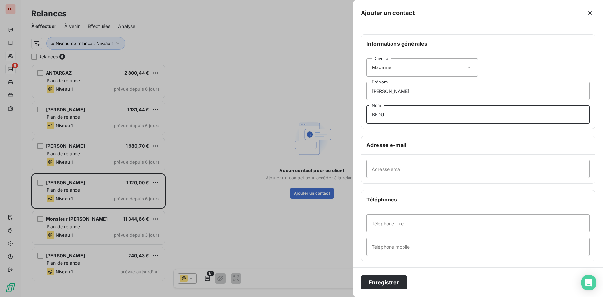
type input "BEDU"
paste input "[PERSON_NAME][EMAIL_ADDRESS][DOMAIN_NAME]"
type input "[PERSON_NAME][EMAIL_ADDRESS][DOMAIN_NAME]"
click at [399, 245] on input "Téléphone mobile" at bounding box center [478, 246] width 223 height 18
paste input "06 11 86 80 85"
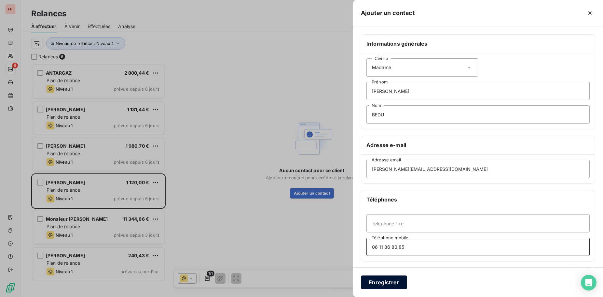
type input "06 11 86 80 85"
click at [394, 281] on button "Enregistrer" at bounding box center [384, 282] width 46 height 14
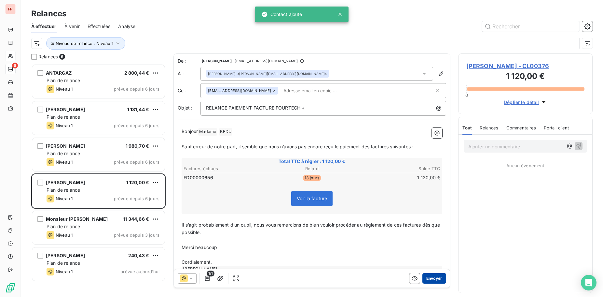
click at [438, 277] on button "Envoyer" at bounding box center [435, 278] width 24 height 10
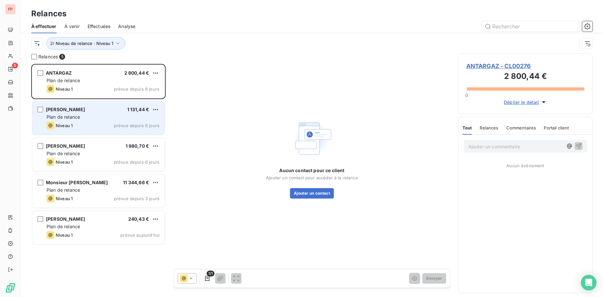
click at [91, 116] on div "Plan de relance" at bounding box center [103, 117] width 113 height 7
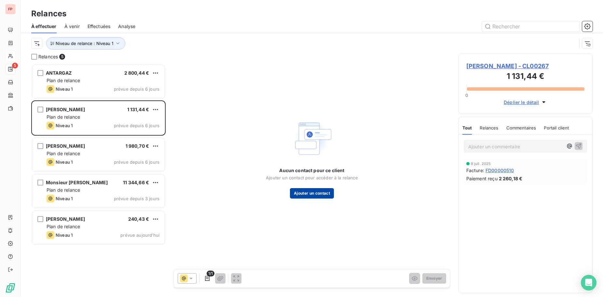
click at [317, 194] on button "Ajouter un contact" at bounding box center [312, 193] width 44 height 10
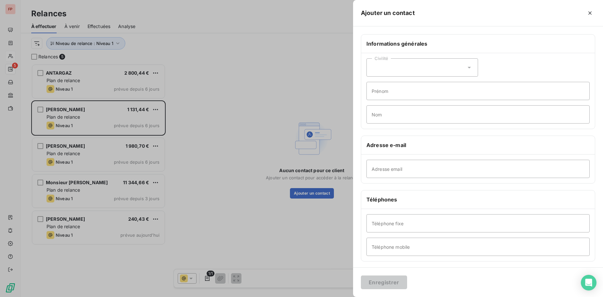
click at [293, 44] on div at bounding box center [301, 148] width 603 height 297
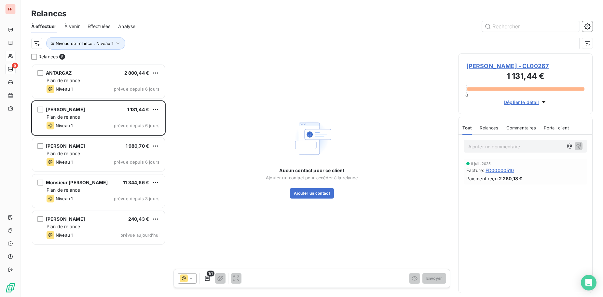
click at [500, 65] on span "[PERSON_NAME] - CL00267" at bounding box center [526, 66] width 118 height 9
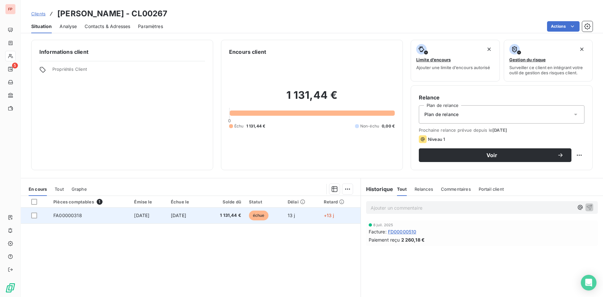
click at [186, 214] on span "[DATE]" at bounding box center [178, 215] width 15 height 6
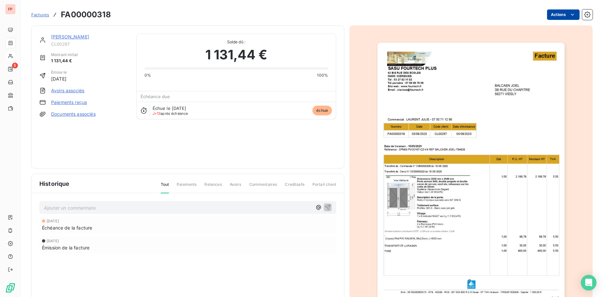
click at [560, 14] on html "FP 5 Factures FA00000318 Actions [PERSON_NAME] CL00267 Montant initial 1 131,44…" at bounding box center [301, 148] width 603 height 297
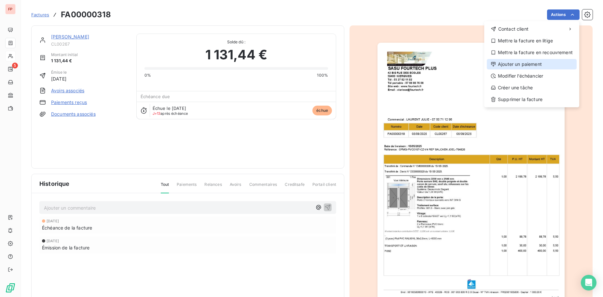
click at [523, 65] on div "Ajouter un paiement" at bounding box center [532, 64] width 90 height 10
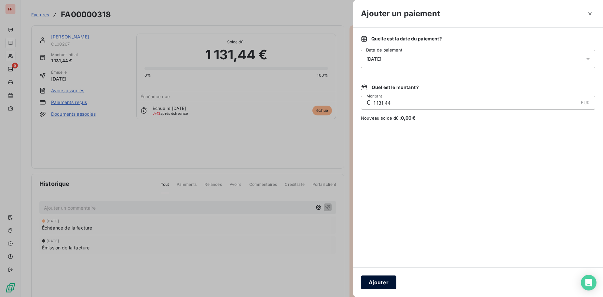
drag, startPoint x: 382, startPoint y: 282, endPoint x: 420, endPoint y: 285, distance: 38.9
click at [382, 282] on button "Ajouter" at bounding box center [378, 282] width 35 height 14
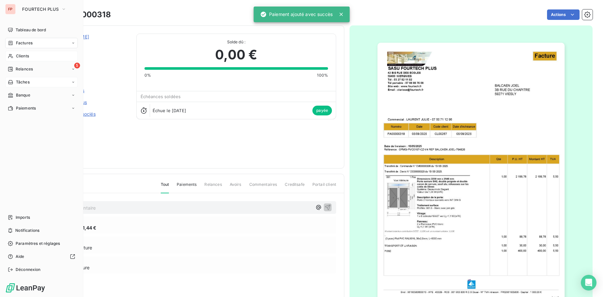
drag, startPoint x: 12, startPoint y: 66, endPoint x: 55, endPoint y: 78, distance: 44.9
click at [12, 66] on div "Relances" at bounding box center [20, 69] width 25 height 6
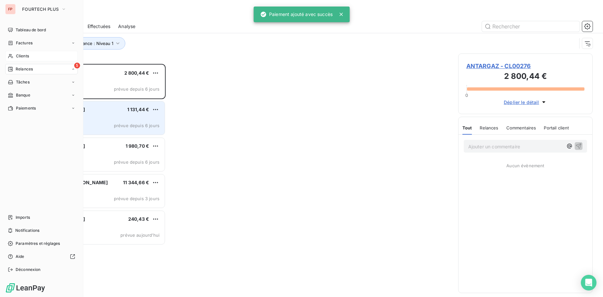
scroll to position [233, 135]
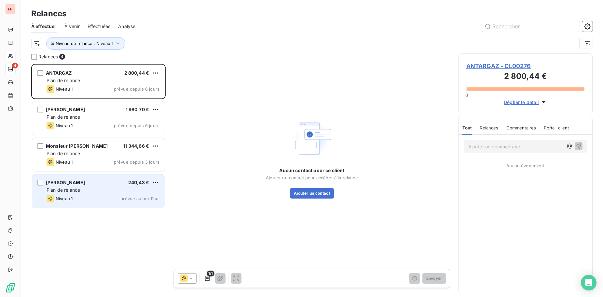
click at [81, 187] on div "Plan de relance" at bounding box center [103, 190] width 113 height 7
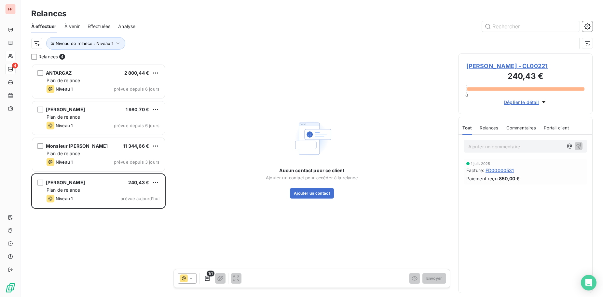
click at [496, 63] on span "[PERSON_NAME] - CL00221" at bounding box center [526, 66] width 118 height 9
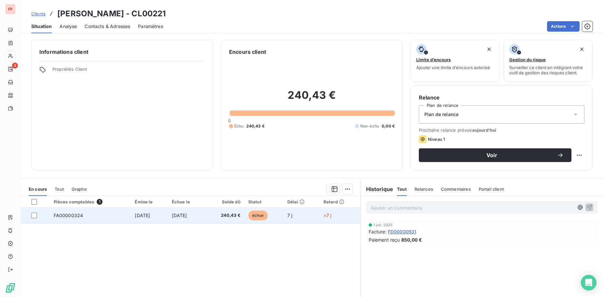
click at [187, 213] on span "[DATE]" at bounding box center [179, 215] width 15 height 6
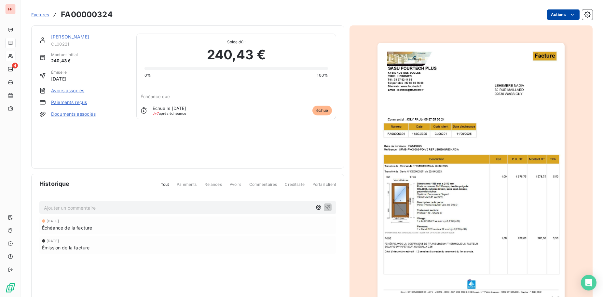
click at [554, 14] on html "FP 4 Factures FA00000324 Actions [PERSON_NAME] CL00221 Montant initial 240,43 €…" at bounding box center [301, 148] width 603 height 297
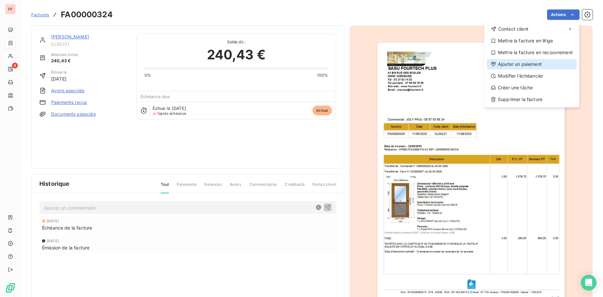
click at [515, 65] on div "Ajouter un paiement" at bounding box center [532, 64] width 90 height 10
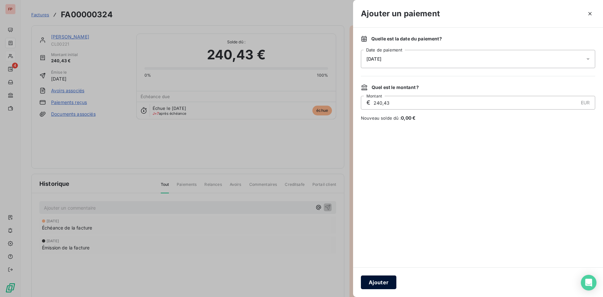
click at [385, 282] on button "Ajouter" at bounding box center [378, 282] width 35 height 14
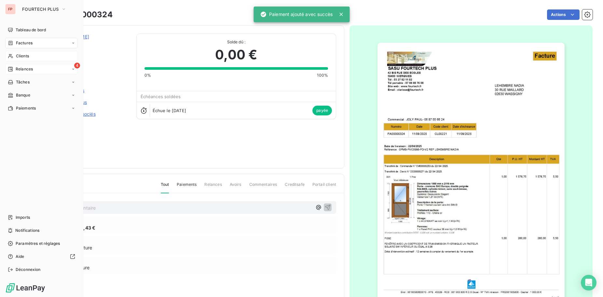
click at [25, 67] on span "Relances" at bounding box center [24, 69] width 17 height 6
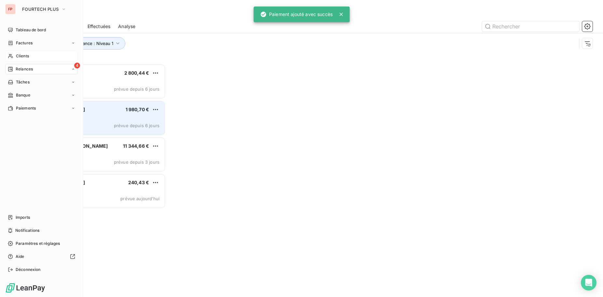
scroll to position [233, 135]
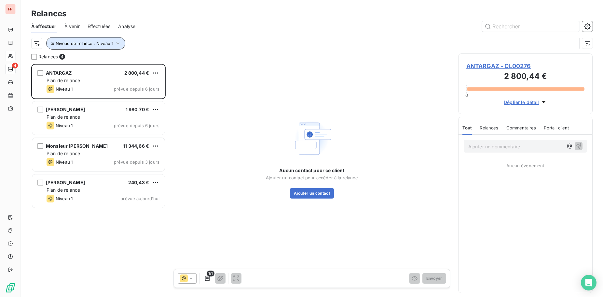
click at [110, 42] on span "Niveau de relance : Niveau 1" at bounding box center [85, 43] width 58 height 5
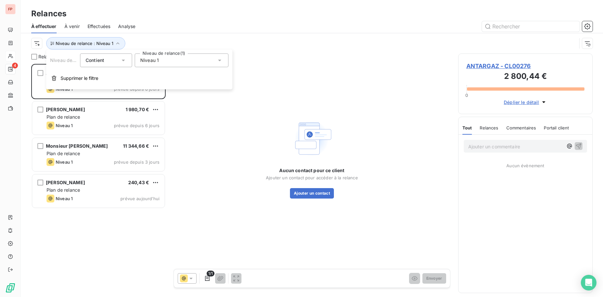
click at [148, 60] on span "Niveau 1" at bounding box center [149, 60] width 19 height 7
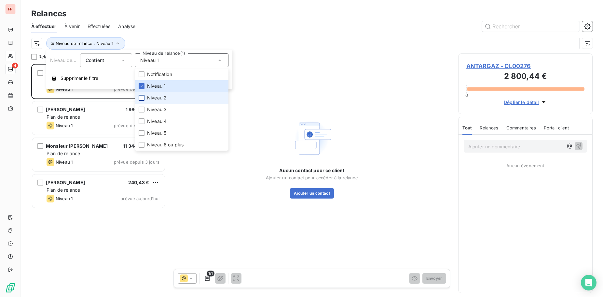
click at [142, 97] on div at bounding box center [142, 98] width 6 height 6
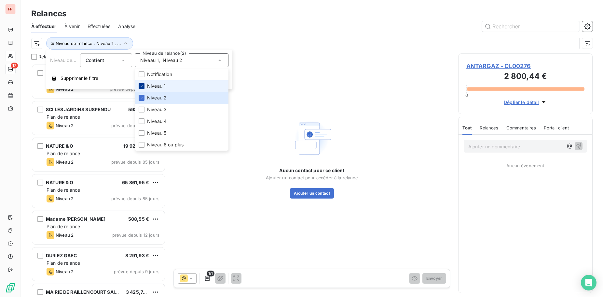
click at [143, 85] on icon at bounding box center [142, 86] width 4 height 4
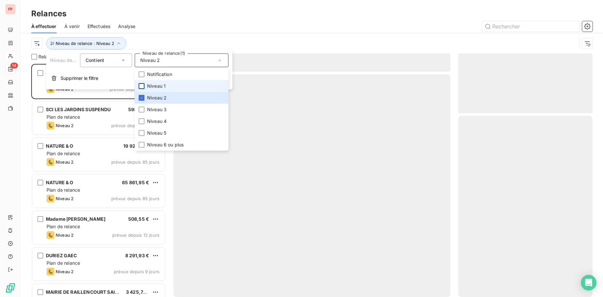
scroll to position [233, 135]
click at [160, 40] on div "Niveau de relance : Niveau 2" at bounding box center [304, 43] width 546 height 12
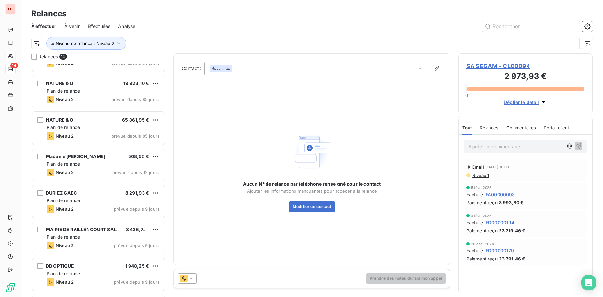
scroll to position [67, 0]
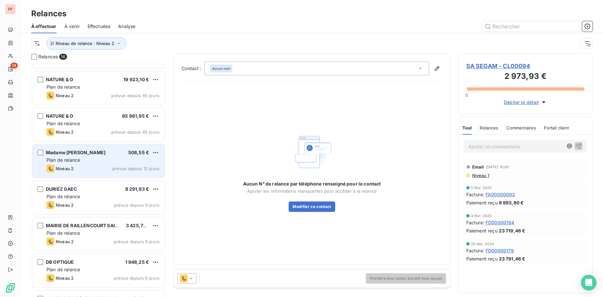
click at [98, 157] on div "Plan de relance" at bounding box center [103, 160] width 113 height 7
